Goal: Transaction & Acquisition: Purchase product/service

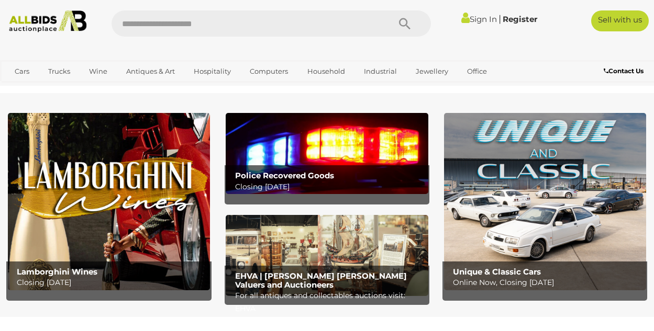
click at [253, 22] on input "text" at bounding box center [244, 23] width 267 height 26
type input "*****"
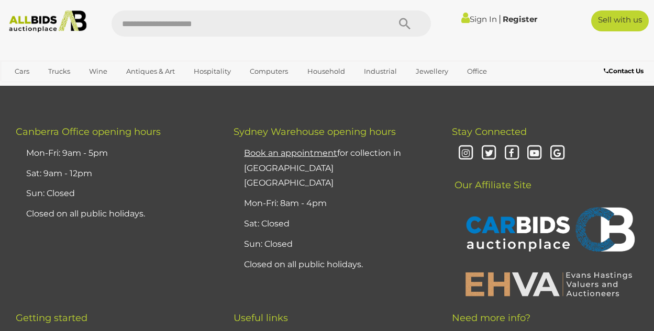
scroll to position [8081, 0]
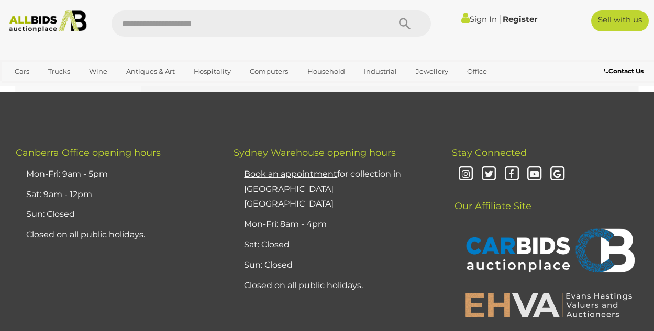
click at [207, 75] on link "2" at bounding box center [210, 64] width 21 height 21
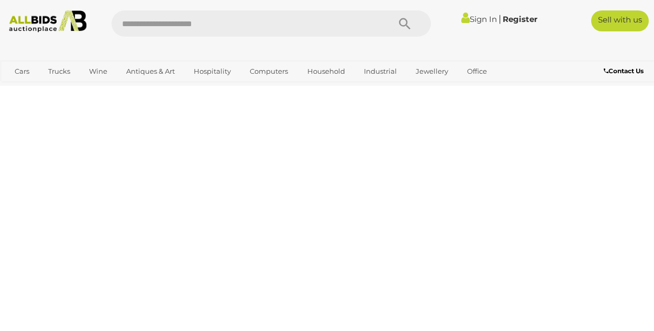
scroll to position [0, 0]
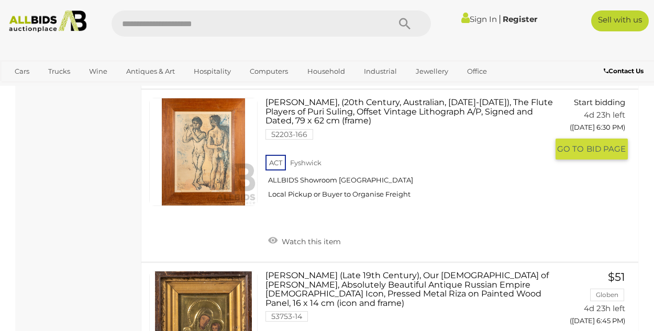
scroll to position [3915, 0]
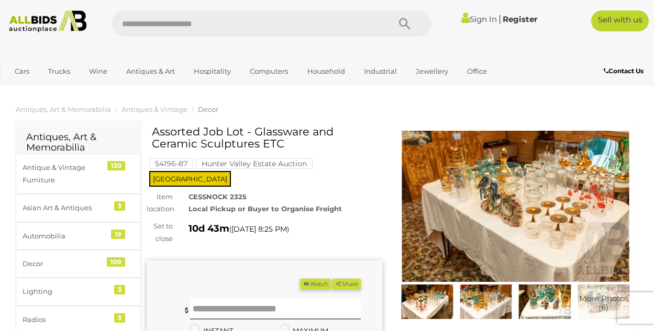
click at [512, 238] on img at bounding box center [516, 207] width 236 height 152
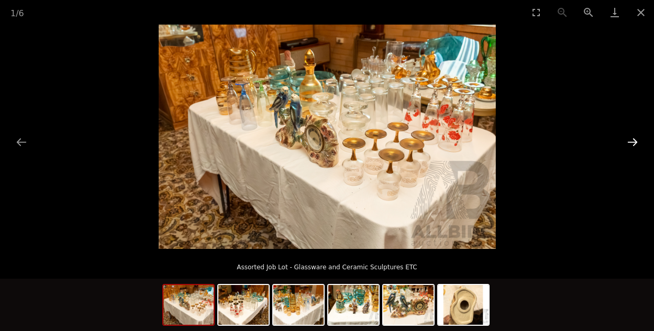
click at [634, 140] on button "Next slide" at bounding box center [632, 142] width 22 height 20
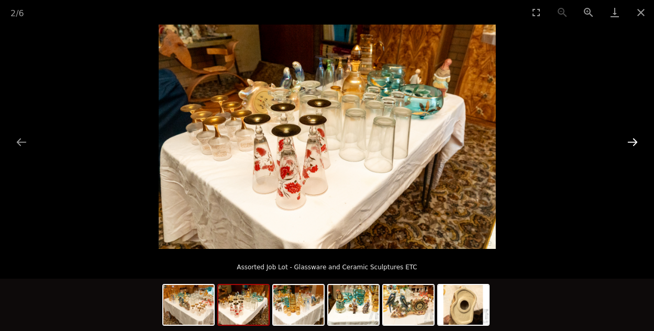
click at [634, 140] on button "Next slide" at bounding box center [632, 142] width 22 height 20
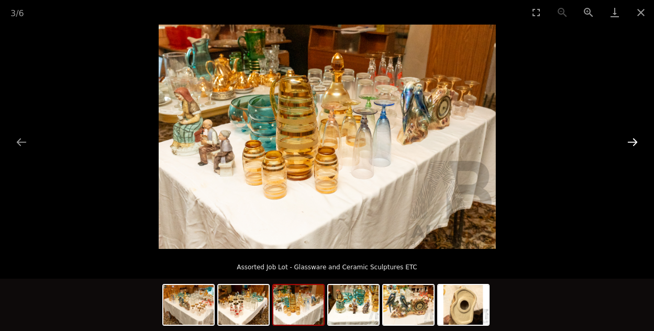
click at [634, 140] on button "Next slide" at bounding box center [632, 142] width 22 height 20
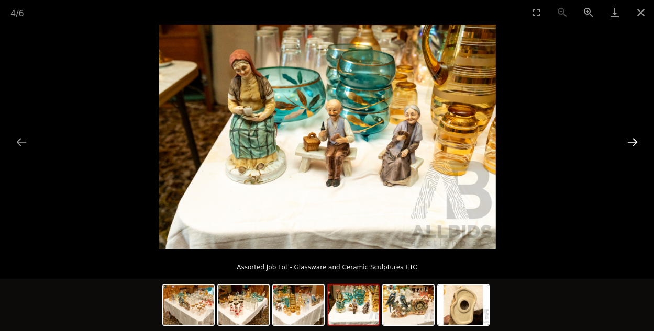
click at [634, 140] on button "Next slide" at bounding box center [632, 142] width 22 height 20
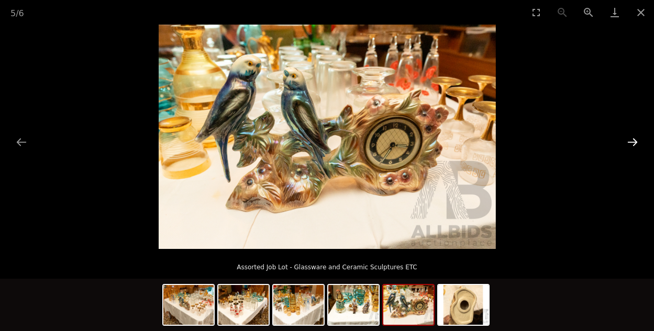
click at [634, 140] on button "Next slide" at bounding box center [632, 142] width 22 height 20
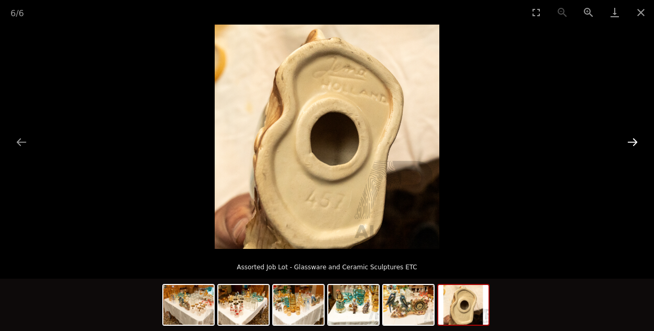
click at [634, 140] on button "Next slide" at bounding box center [632, 142] width 22 height 20
